Goal: Information Seeking & Learning: Learn about a topic

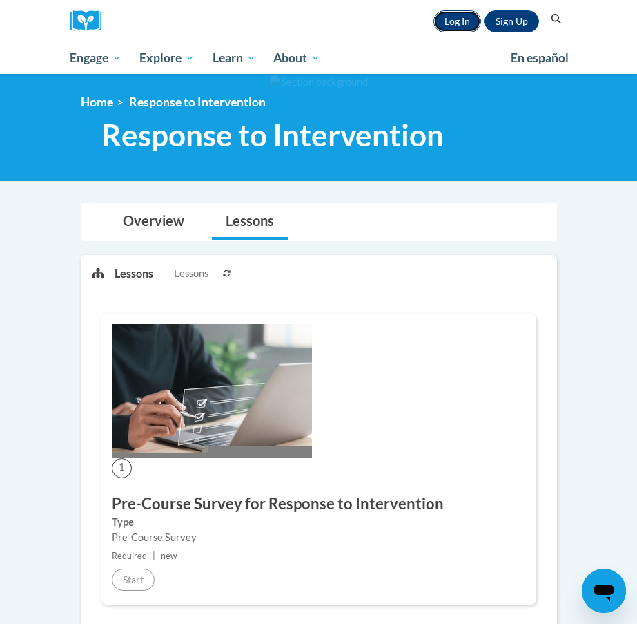
click at [466, 25] on link "Log In" at bounding box center [458, 21] width 48 height 22
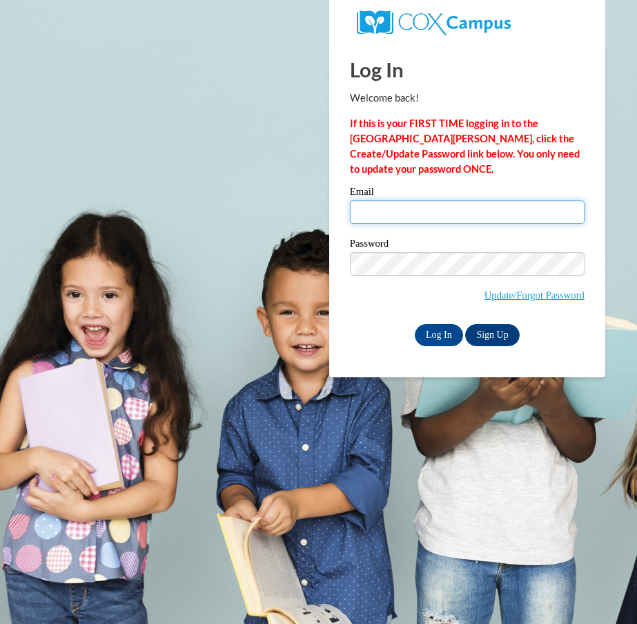
click at [416, 218] on input "Email" at bounding box center [467, 211] width 235 height 23
type input "[EMAIL_ADDRESS][DOMAIN_NAME]"
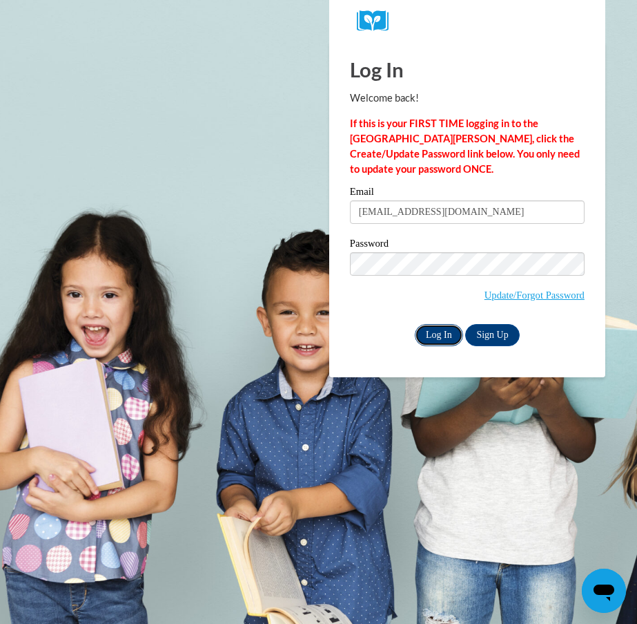
click at [452, 334] on input "Log In" at bounding box center [439, 335] width 48 height 22
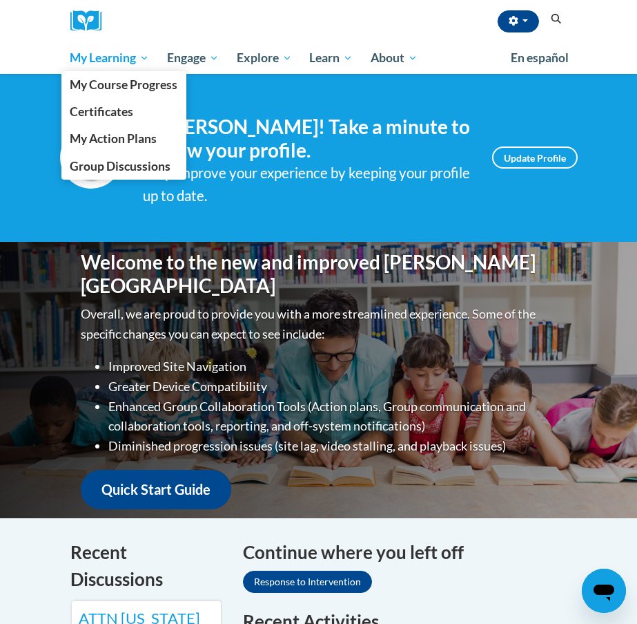
click at [142, 58] on span "My Learning" at bounding box center [109, 58] width 79 height 17
click at [142, 80] on span "My Course Progress" at bounding box center [124, 84] width 108 height 15
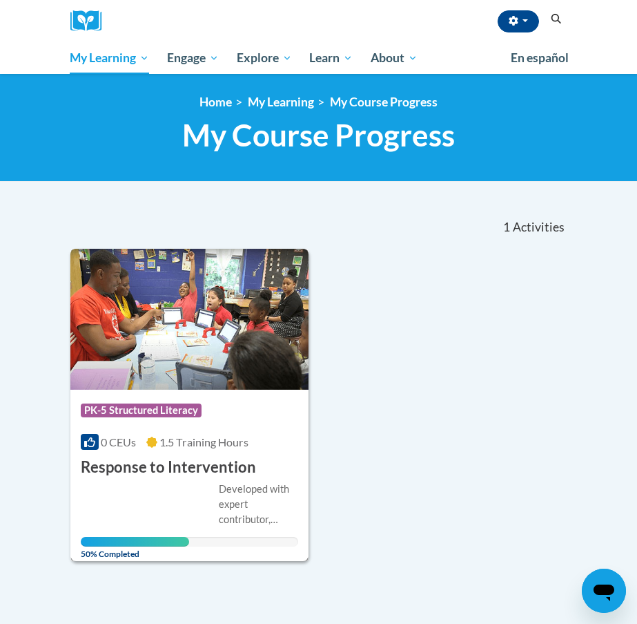
click at [185, 348] on img at bounding box center [189, 319] width 239 height 141
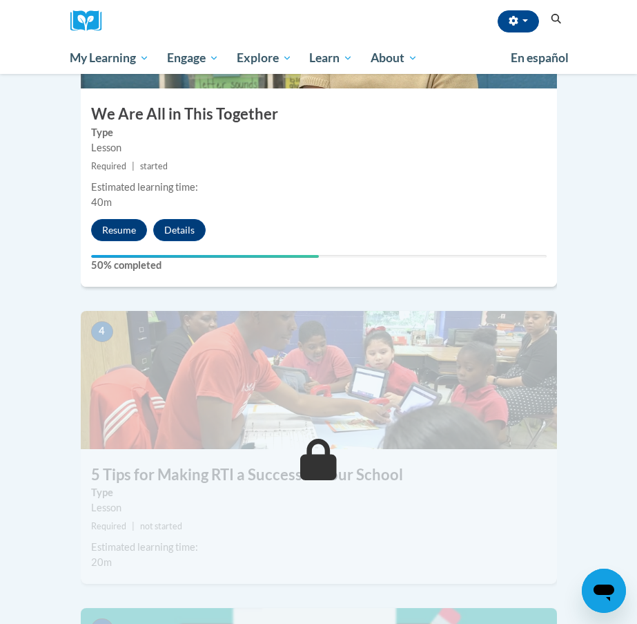
scroll to position [1084, 0]
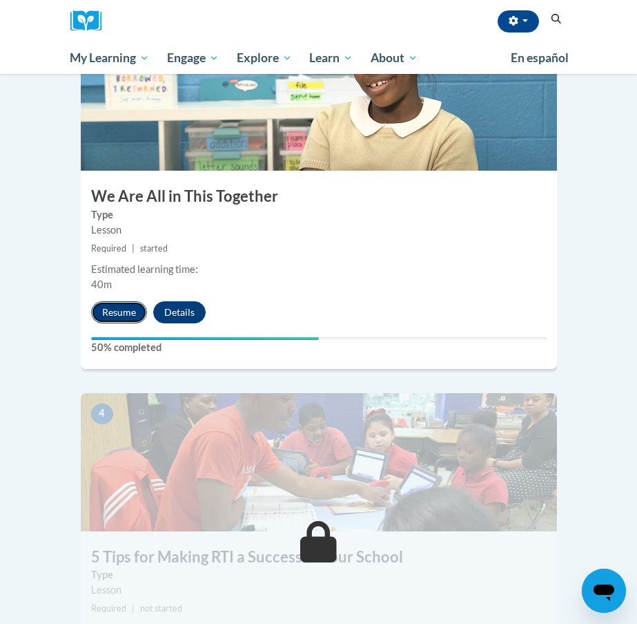
click at [132, 301] on button "Resume" at bounding box center [119, 312] width 56 height 22
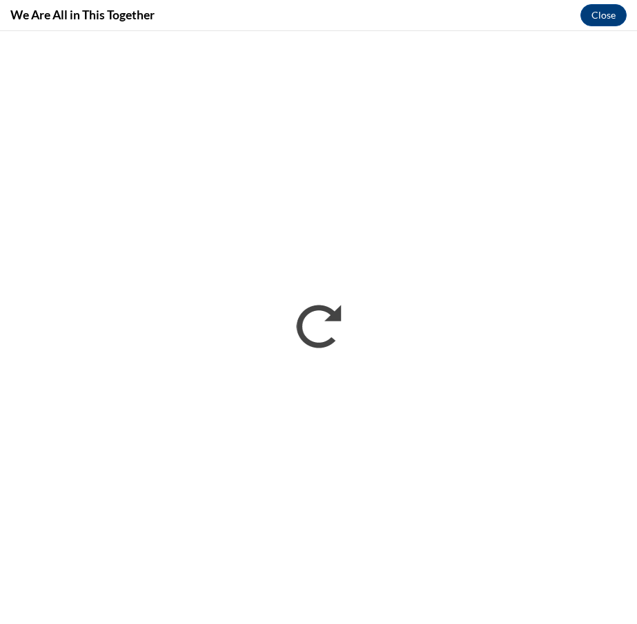
scroll to position [0, 0]
